Goal: Task Accomplishment & Management: Use online tool/utility

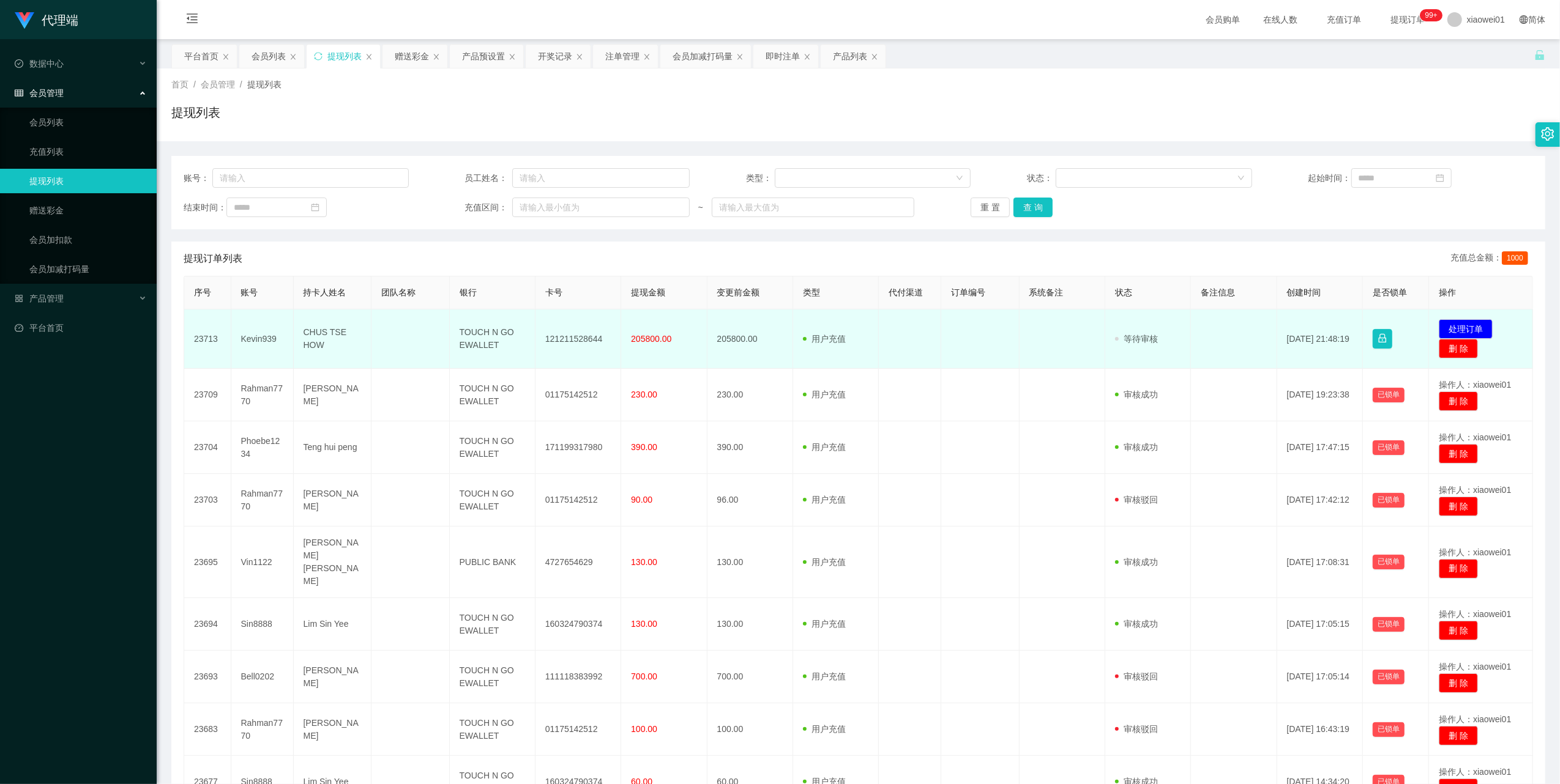
click at [247, 338] on td "Kevin939" at bounding box center [263, 339] width 63 height 59
copy td "Kevin939"
click at [255, 338] on td "Kevin939" at bounding box center [263, 339] width 63 height 59
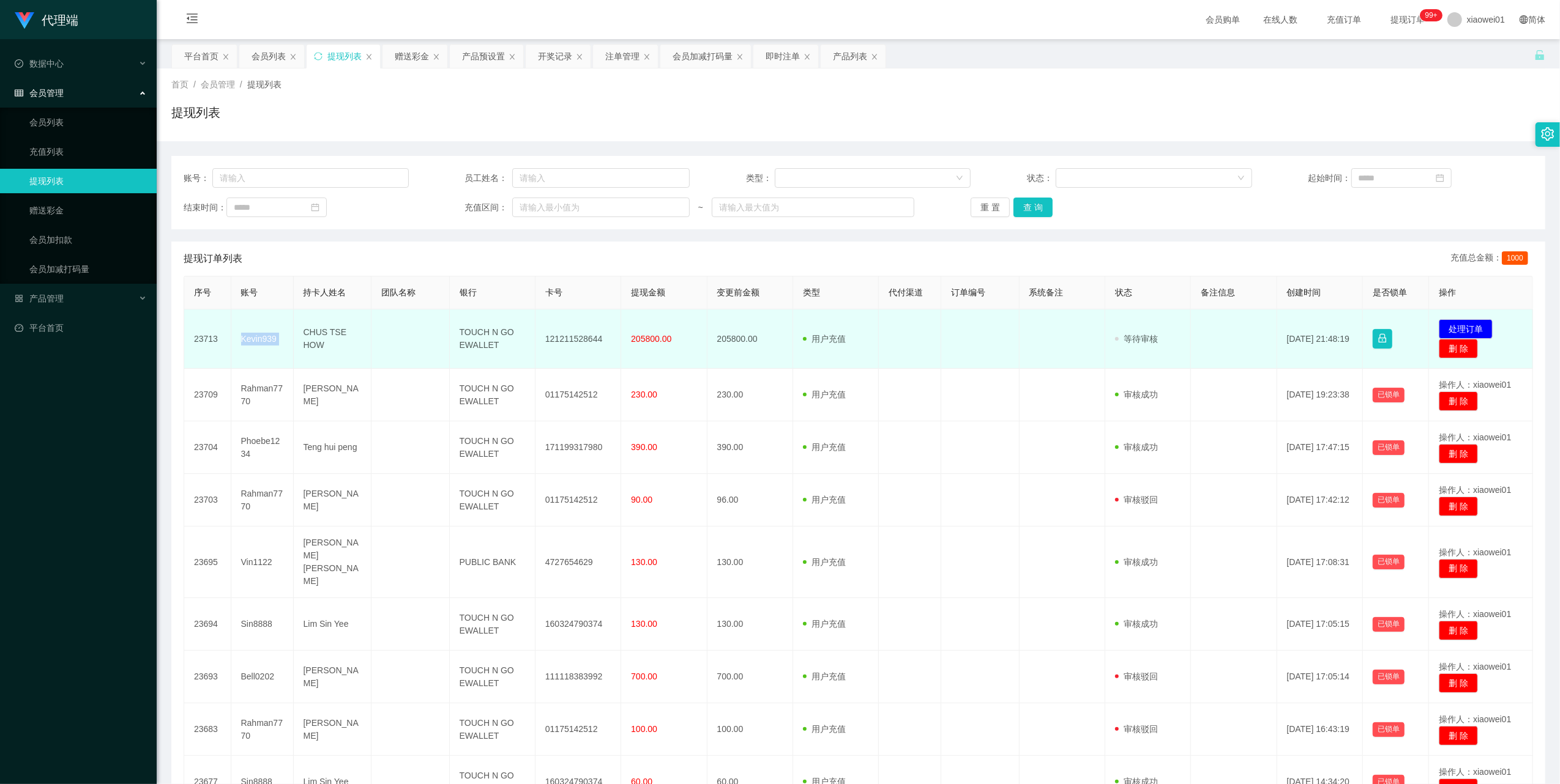
click at [255, 338] on td "Kevin939" at bounding box center [263, 339] width 63 height 59
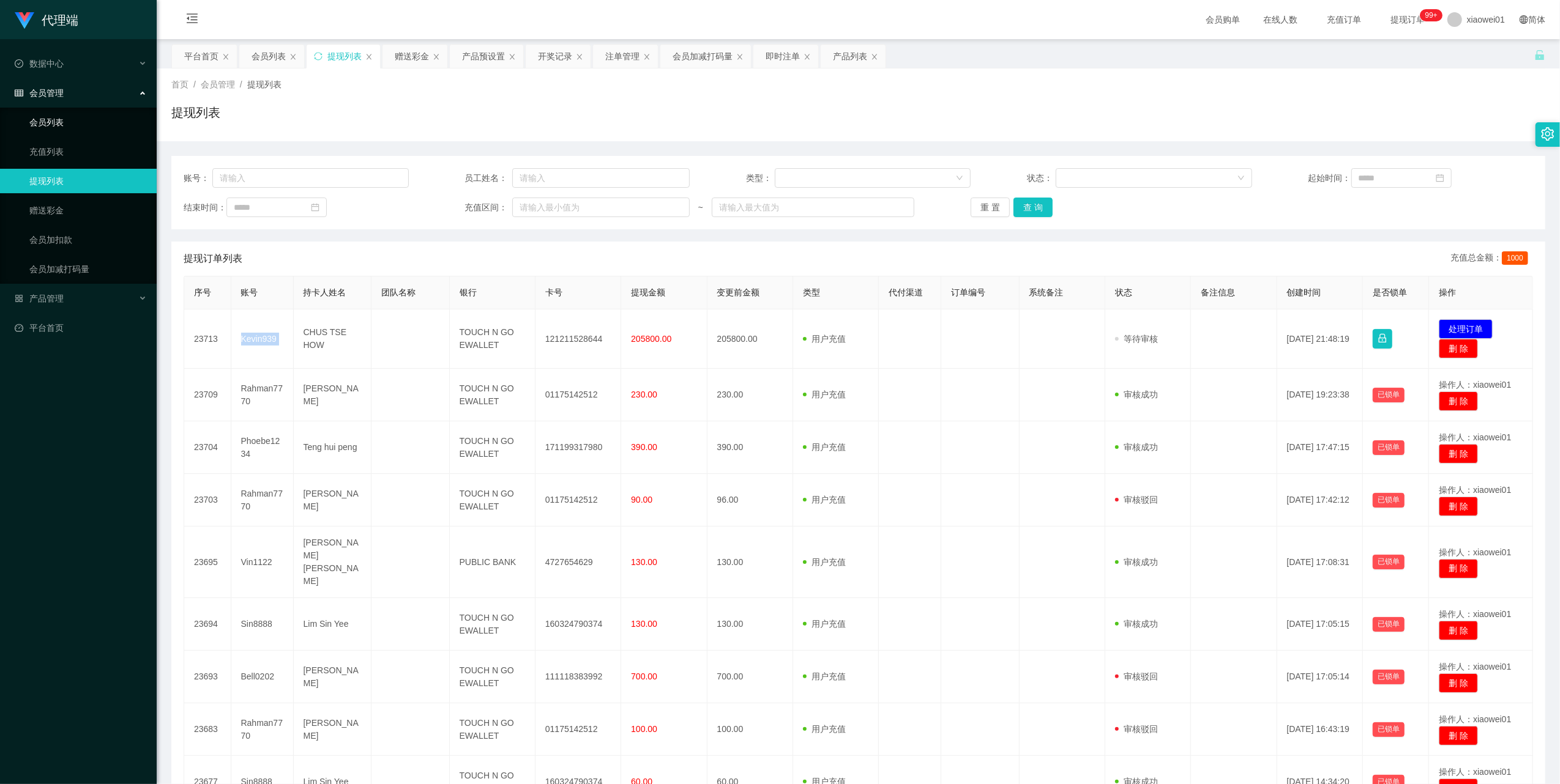
click at [60, 119] on link "会员列表" at bounding box center [88, 122] width 118 height 24
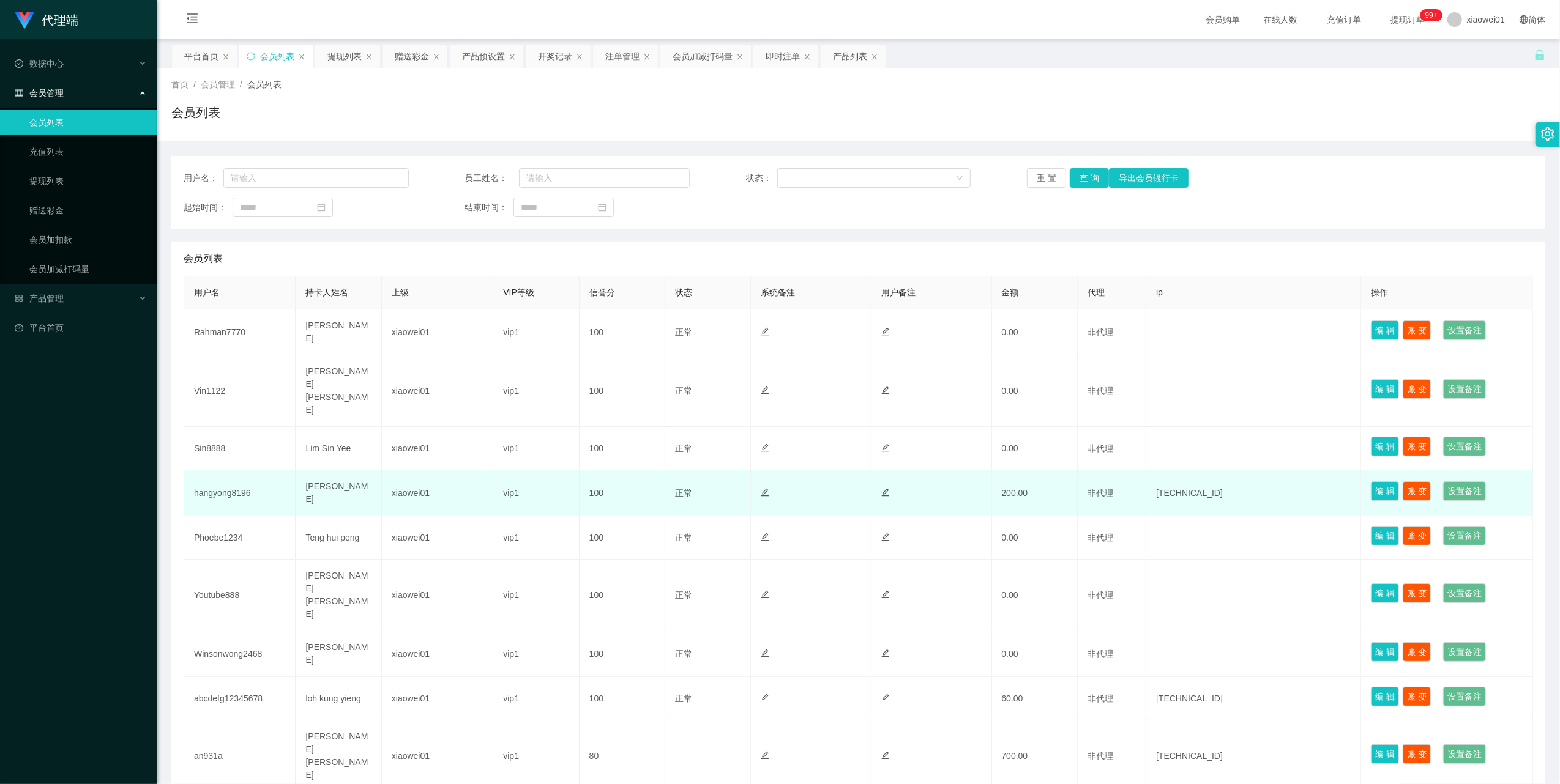
click at [229, 470] on td "hangyong8196" at bounding box center [240, 493] width 111 height 46
copy td "hangyong8196"
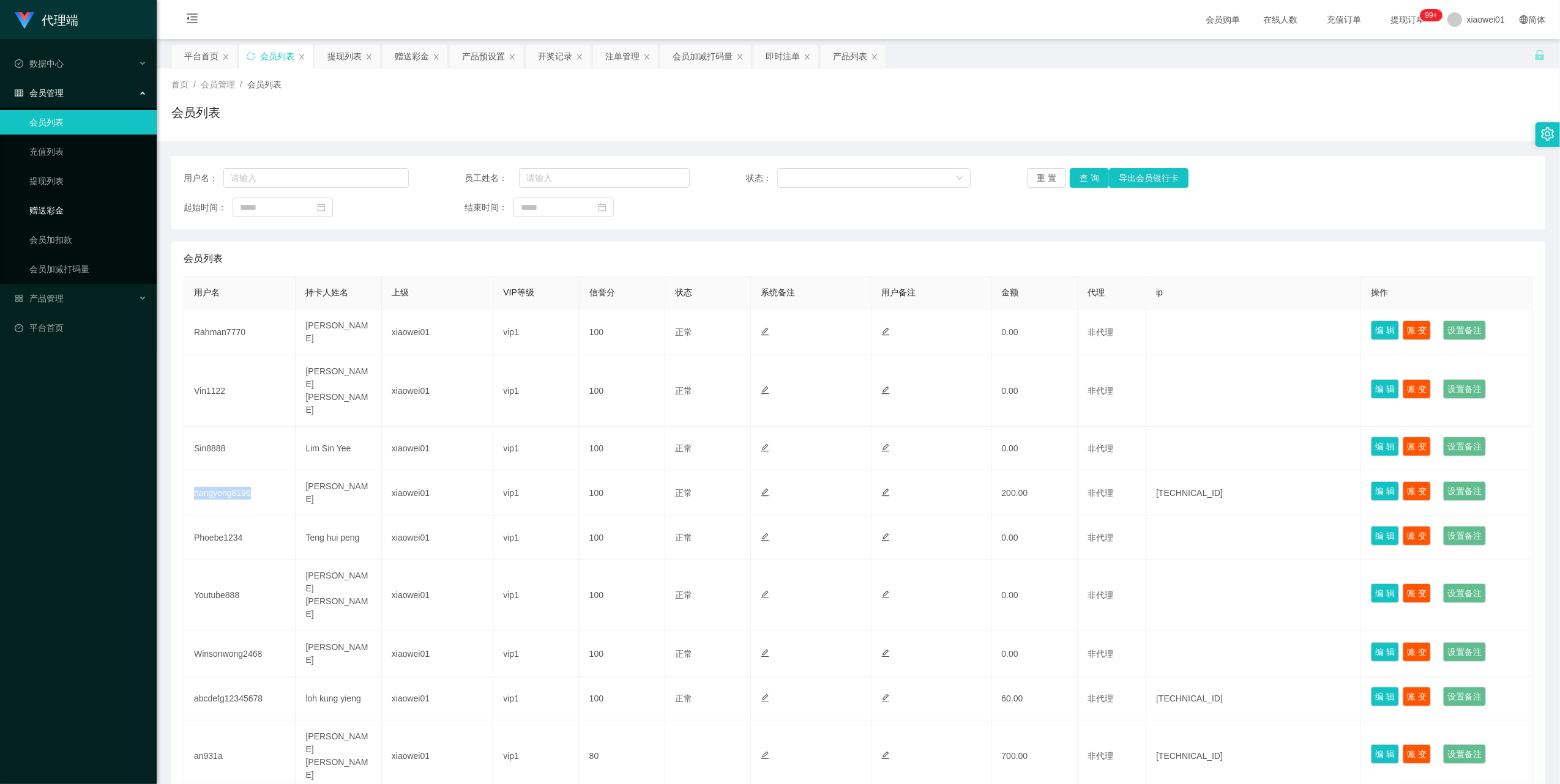
click at [54, 204] on link "赠送彩金" at bounding box center [88, 210] width 118 height 24
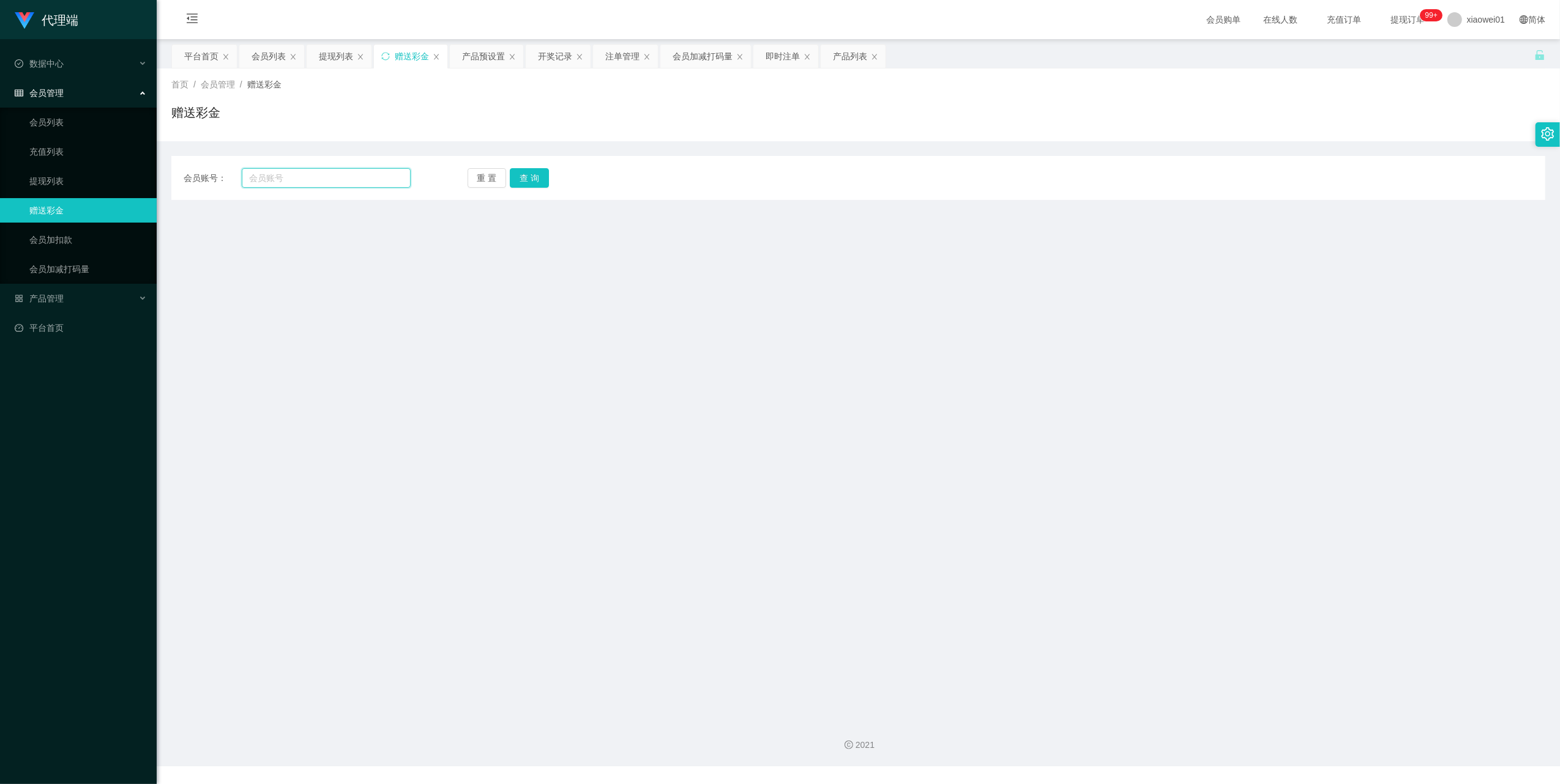
drag, startPoint x: 321, startPoint y: 178, endPoint x: 331, endPoint y: 178, distance: 10.0
click at [321, 178] on input "text" at bounding box center [326, 178] width 169 height 20
paste input "hangyong8196"
type input "hangyong8196"
click at [527, 184] on button "查 询" at bounding box center [529, 178] width 39 height 20
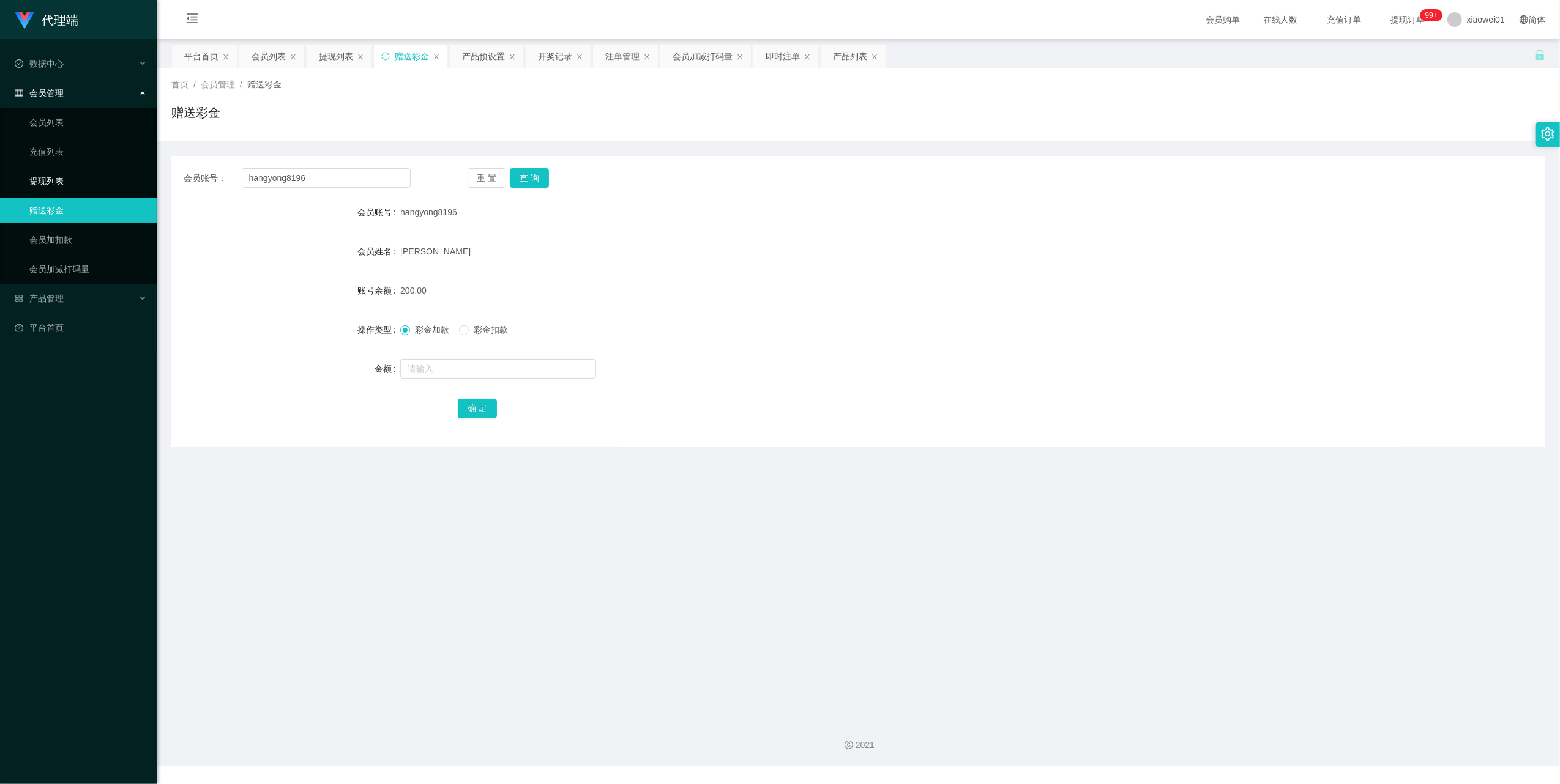
click at [48, 172] on link "提现列表" at bounding box center [88, 180] width 118 height 24
